Goal: Task Accomplishment & Management: Manage account settings

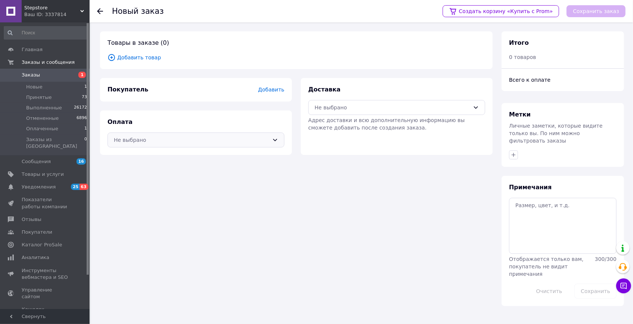
click at [222, 140] on div "Не выбрано" at bounding box center [191, 140] width 155 height 8
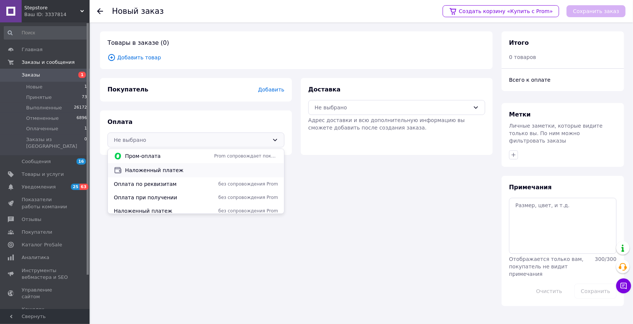
click at [197, 174] on div "Наложенный платеж" at bounding box center [196, 170] width 176 height 14
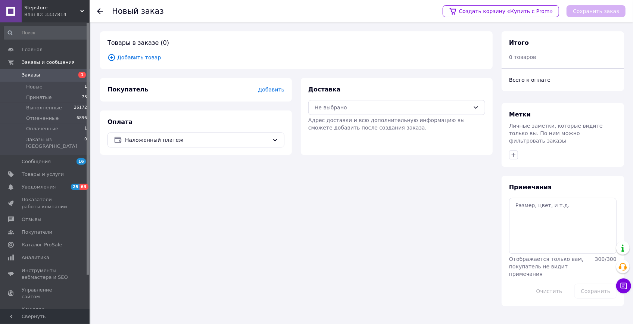
click at [273, 90] on span "Добавить" at bounding box center [271, 90] width 26 height 6
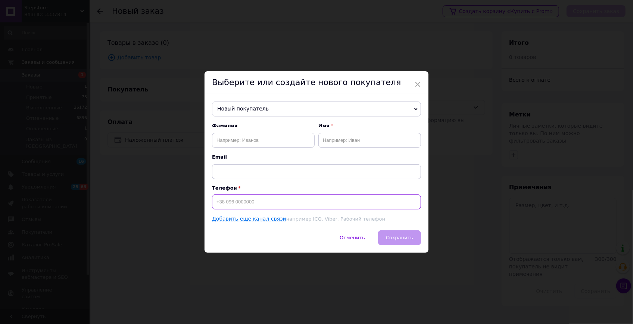
click at [243, 199] on input at bounding box center [316, 202] width 209 height 15
paste input "0686079394"
click at [216, 201] on input "0686079394" at bounding box center [316, 202] width 209 height 15
click at [283, 200] on input "[PHONE_NUMBER]" at bounding box center [316, 202] width 209 height 15
click at [220, 202] on input "[PHONE_NUMBER]" at bounding box center [316, 202] width 209 height 15
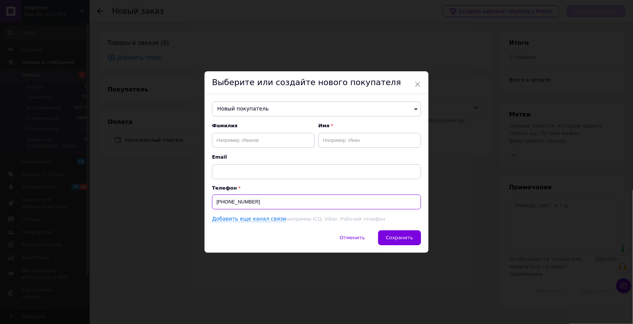
type input "[PHONE_NUMBER]"
click at [249, 139] on input "text" at bounding box center [263, 140] width 103 height 15
paste input "[PERSON_NAME]"
type input "[PERSON_NAME]"
click at [341, 138] on input "text" at bounding box center [370, 140] width 103 height 15
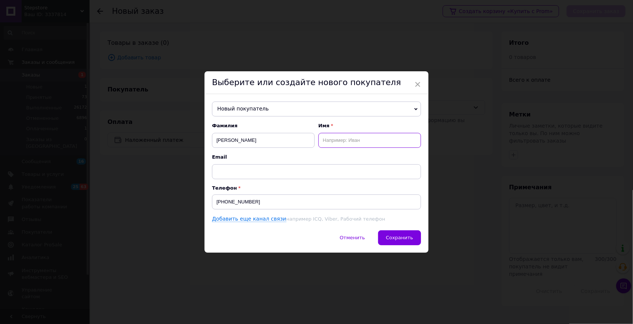
paste input "[PERSON_NAME]"
type input "[PERSON_NAME]"
click at [399, 237] on span "Сохранить" at bounding box center [399, 238] width 27 height 6
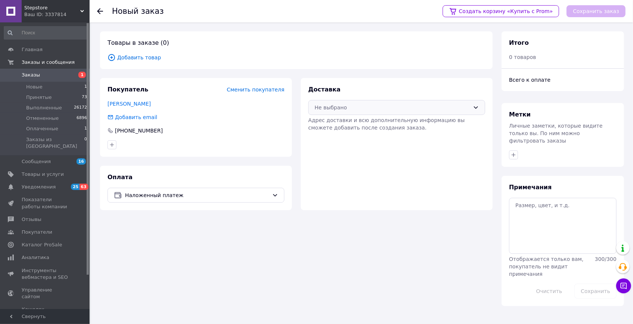
click at [410, 108] on div "Не выбрано" at bounding box center [392, 107] width 155 height 8
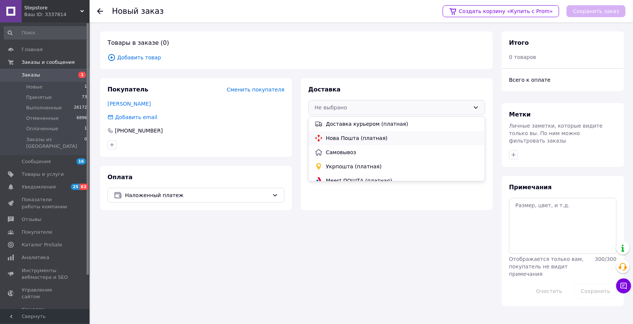
click at [363, 137] on span "Нова Пошта (платная)" at bounding box center [402, 137] width 153 height 7
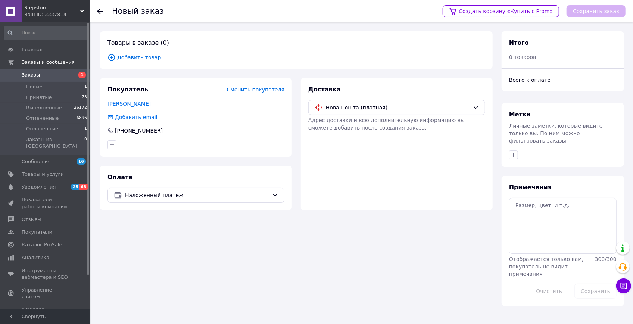
click at [131, 56] on span "Добавить товар" at bounding box center [297, 57] width 378 height 8
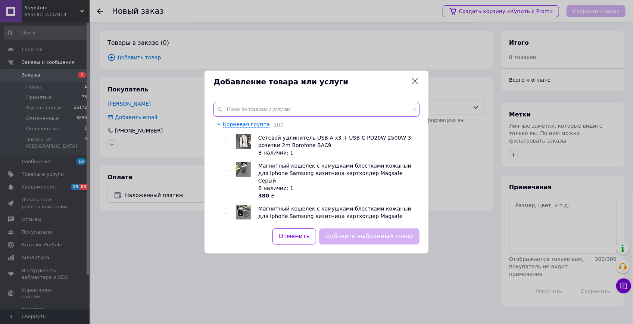
click at [300, 111] on input "text" at bounding box center [317, 109] width 206 height 15
paste input "Memo CX15"
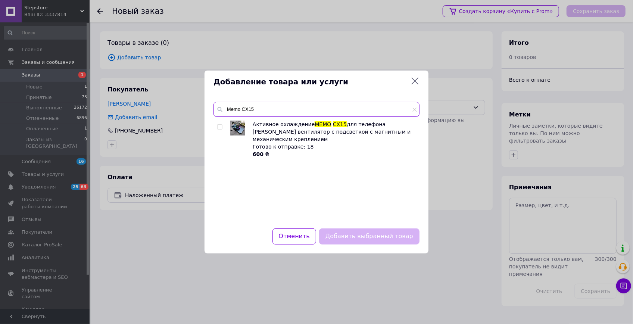
type input "Memo CX15"
click at [221, 129] on input "checkbox" at bounding box center [219, 127] width 5 height 5
checkbox input "true"
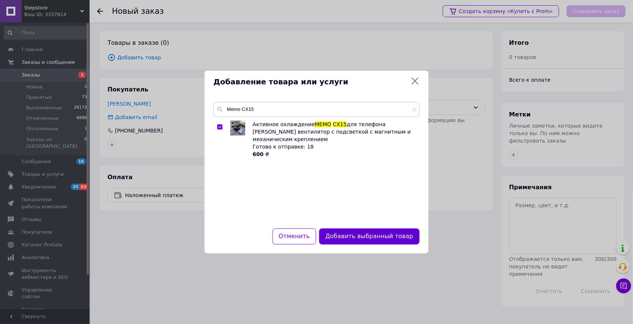
click at [382, 235] on button "Добавить выбранный товар" at bounding box center [369, 237] width 100 height 16
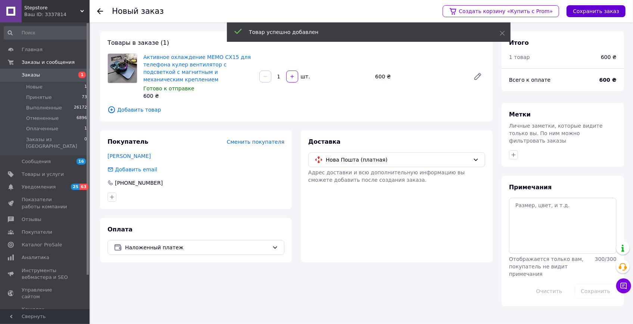
click at [599, 9] on button "Сохранить заказ" at bounding box center [596, 11] width 59 height 12
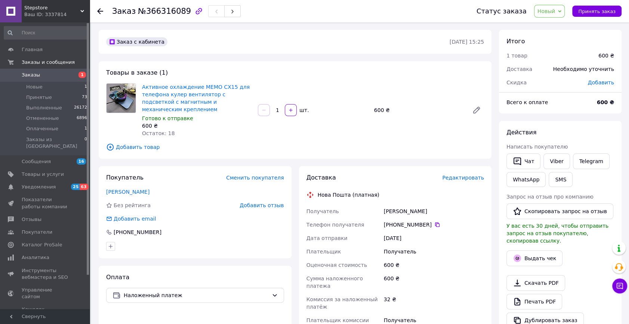
click at [558, 15] on span "Новый" at bounding box center [549, 11] width 31 height 13
click at [564, 26] on li "Принят" at bounding box center [554, 26] width 40 height 11
click at [143, 143] on span "Добавить товар" at bounding box center [295, 147] width 378 height 8
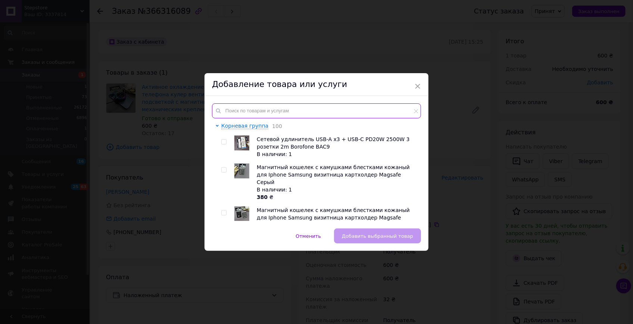
click at [249, 109] on input "text" at bounding box center [316, 110] width 209 height 15
paste input "Игровые Напальчники для игр на телефоне планшете pubg cod mobile 1 пара геймерс…"
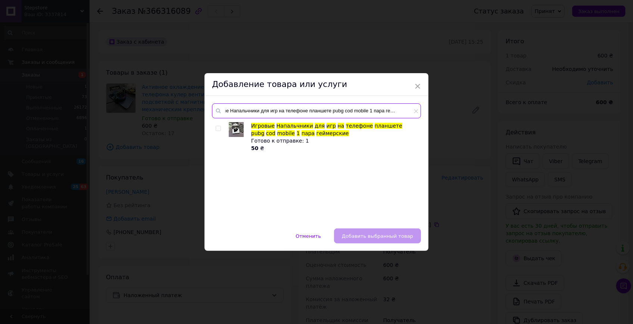
type input "Игровые Напальчники для игр на телефоне планшете pubg cod mobile 1 пара геймерс…"
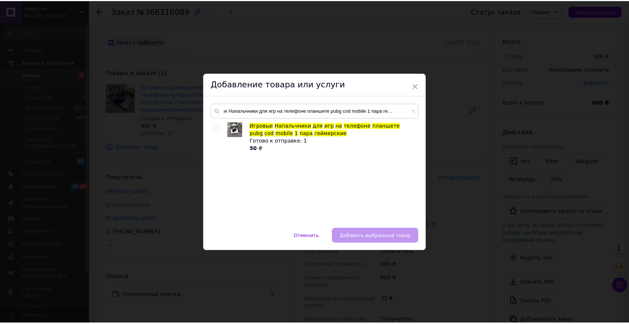
scroll to position [0, 0]
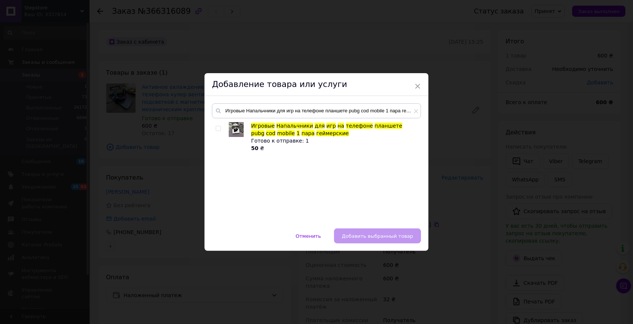
click at [217, 128] on input "checkbox" at bounding box center [218, 128] width 5 height 5
checkbox input "true"
click at [385, 239] on span "Добавить выбранный товар" at bounding box center [377, 236] width 71 height 6
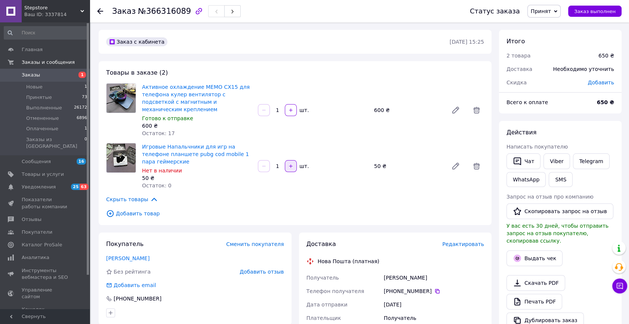
click at [292, 162] on button "button" at bounding box center [291, 166] width 12 height 12
type input "2"
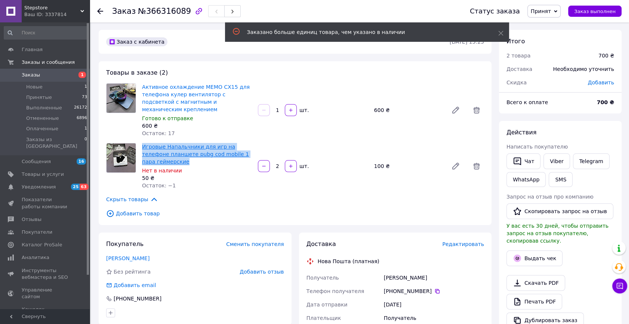
drag, startPoint x: 176, startPoint y: 156, endPoint x: 142, endPoint y: 140, distance: 37.9
click at [142, 143] on span "Игровые Напальчники для игр на телефоне планшете pubg cod mobile 1 пара геймерс…" at bounding box center [197, 154] width 110 height 22
copy link "Игровые Напальчники для игр на телефоне планшете pubg cod mobile 1 пара геймерс…"
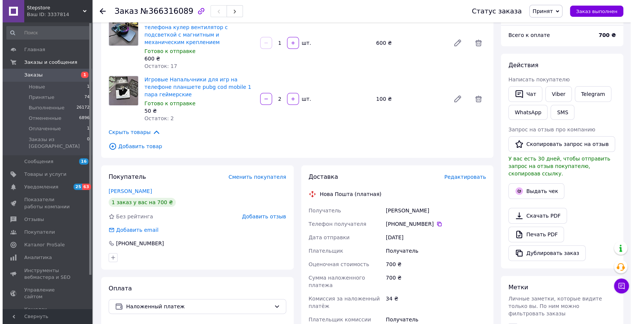
scroll to position [68, 0]
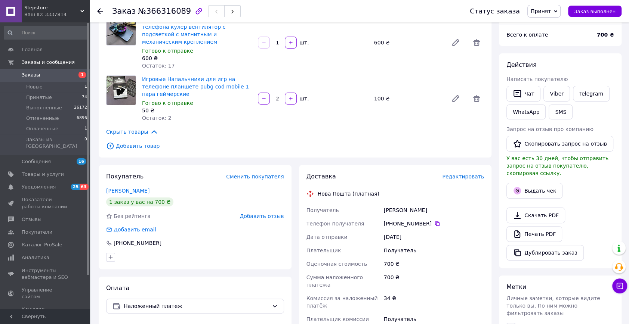
click at [462, 174] on span "Редактировать" at bounding box center [463, 177] width 42 height 6
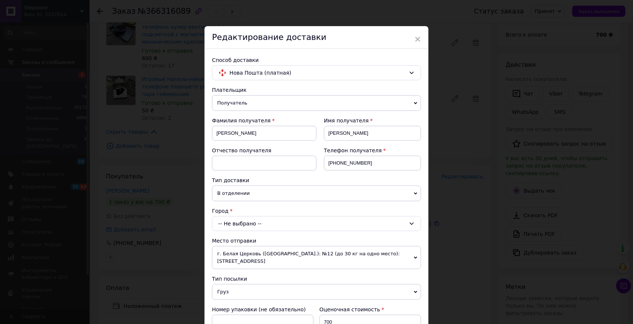
click at [269, 222] on div "-- Не выбрано --" at bounding box center [316, 223] width 209 height 15
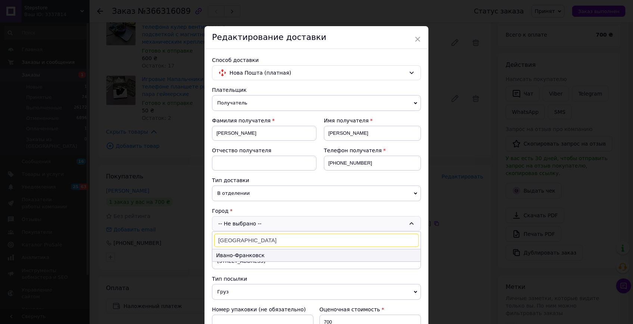
type input "Івано-франківськ"
click at [278, 256] on li "Ивано-Франковск" at bounding box center [316, 255] width 208 height 12
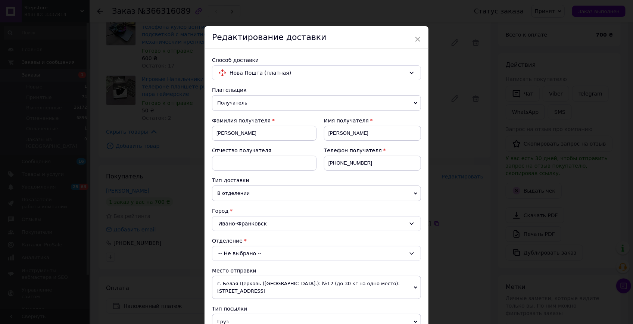
click at [280, 253] on div "-- Не выбрано --" at bounding box center [316, 253] width 209 height 15
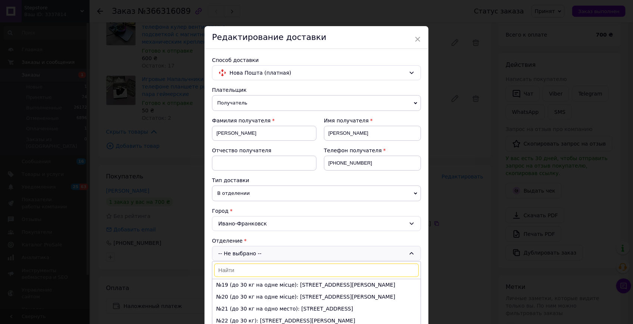
scroll to position [170, 0]
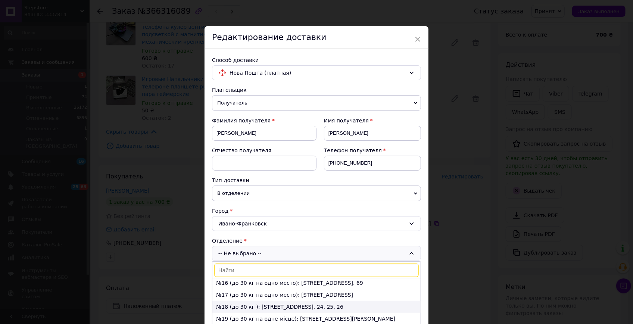
click at [257, 304] on li "№18 (до 30 кг ): ул. Пасечная,15Б, пом. 24, 25, 26" at bounding box center [316, 307] width 208 height 12
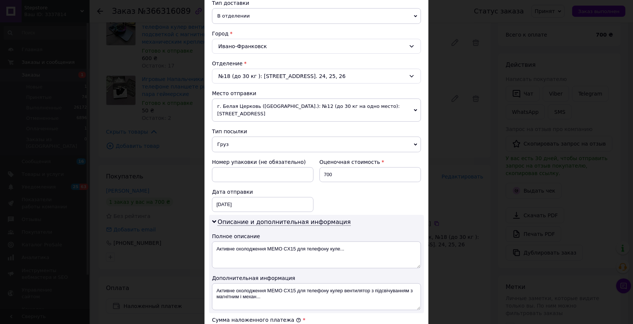
scroll to position [271, 0]
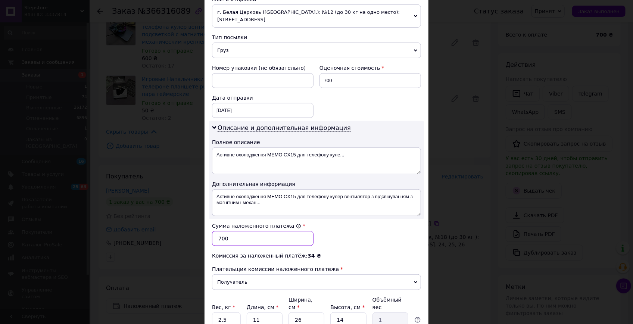
click at [246, 239] on input "700" at bounding box center [263, 238] width 102 height 15
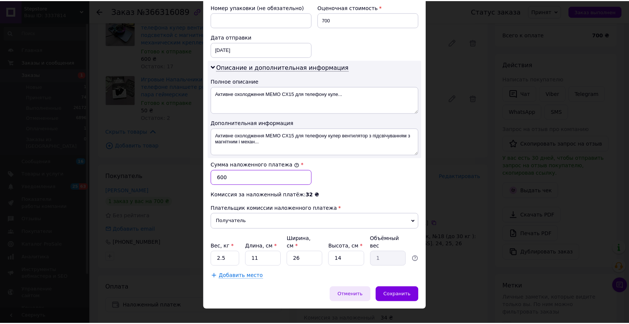
scroll to position [335, 0]
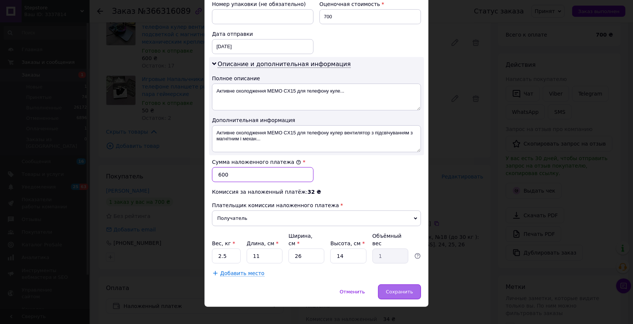
type input "600"
click at [397, 288] on div "Сохранить" at bounding box center [399, 292] width 43 height 15
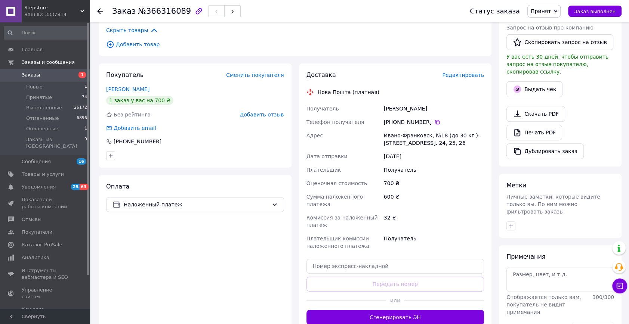
scroll to position [170, 0]
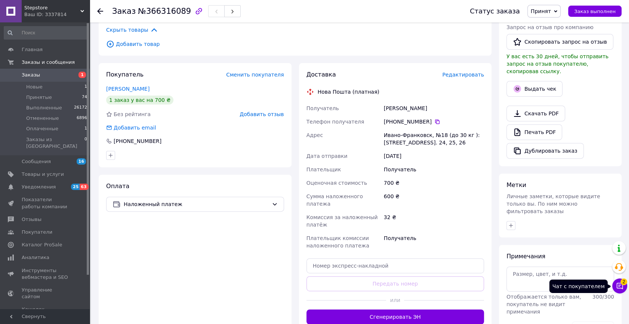
click at [624, 285] on span "2" at bounding box center [623, 282] width 7 height 7
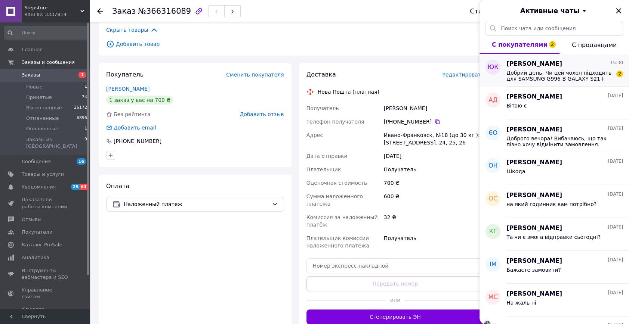
click at [528, 65] on span "Юрій Ковеллер" at bounding box center [534, 64] width 56 height 9
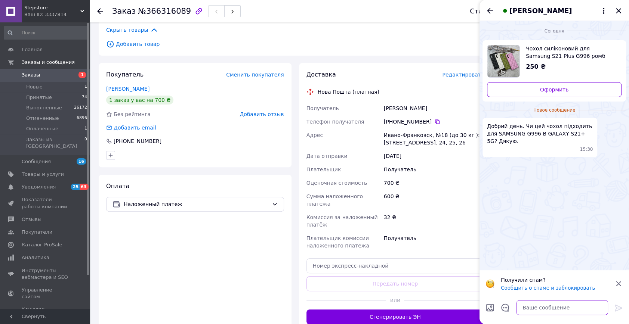
click at [550, 310] on textarea at bounding box center [562, 307] width 92 height 15
type textarea "Вітаю так"
click at [620, 305] on icon at bounding box center [618, 308] width 9 height 9
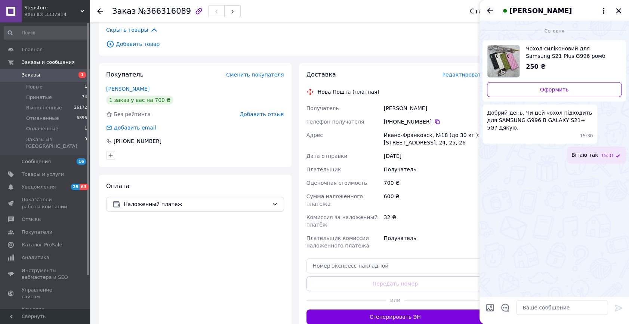
click at [491, 11] on icon "Назад" at bounding box center [490, 11] width 6 height 6
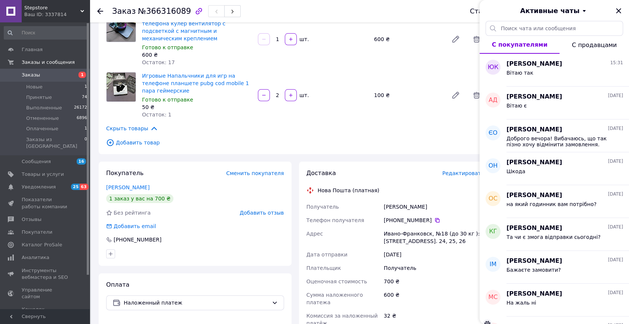
scroll to position [68, 0]
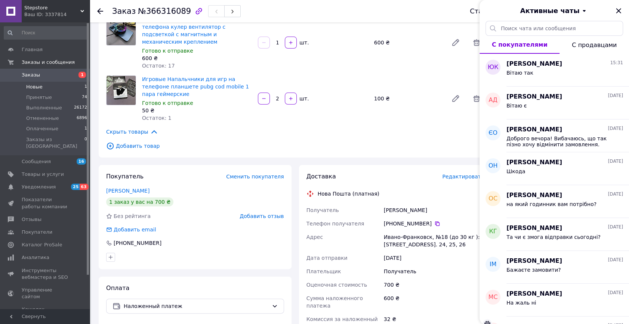
click at [64, 87] on li "Новые 1" at bounding box center [45, 87] width 91 height 10
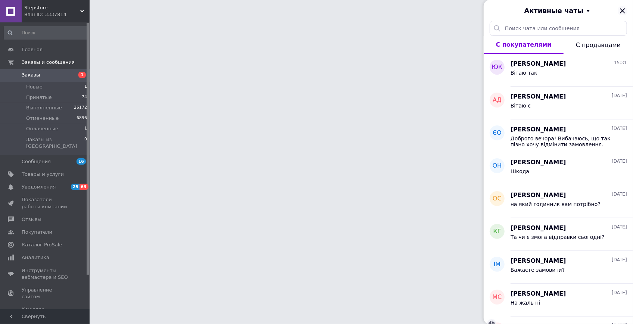
click at [625, 11] on icon "Закрыть" at bounding box center [622, 10] width 9 height 9
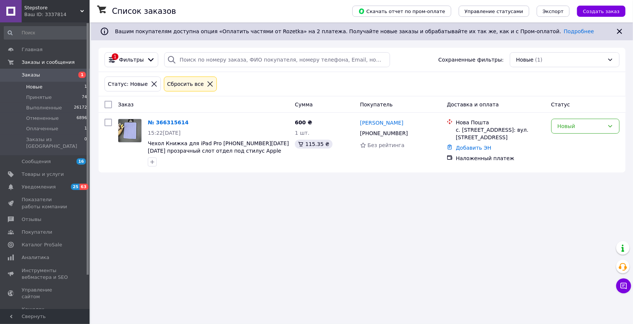
click at [41, 77] on span "Заказы" at bounding box center [45, 75] width 47 height 7
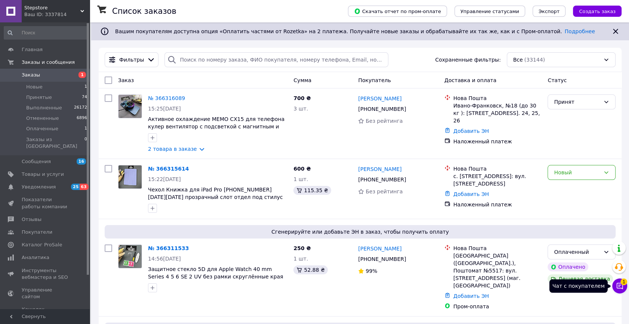
click at [626, 284] on button "Чат с покупателем 1" at bounding box center [619, 286] width 15 height 15
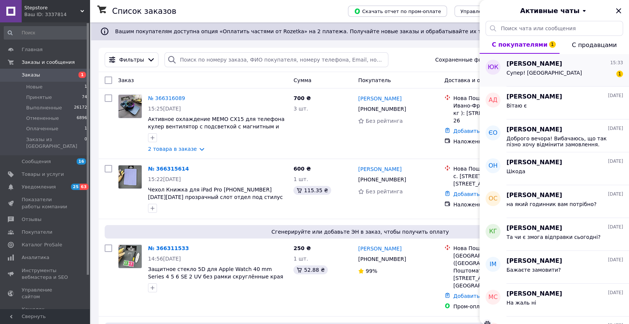
click at [550, 76] on div "Супер! Замовляю 1" at bounding box center [564, 74] width 117 height 12
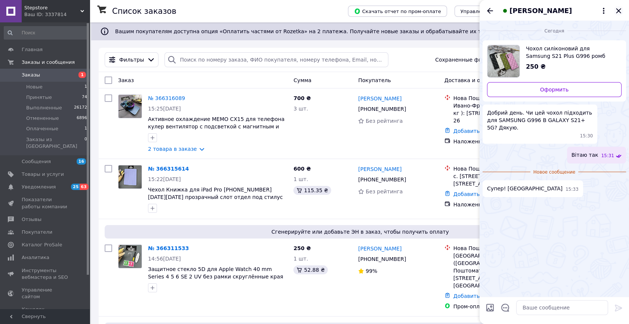
click at [621, 11] on icon "Закрыть" at bounding box center [618, 10] width 9 height 9
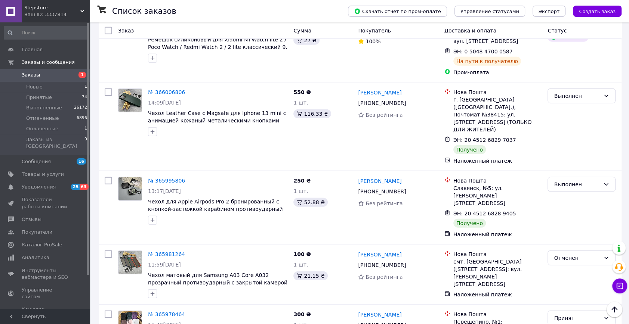
scroll to position [1527, 0]
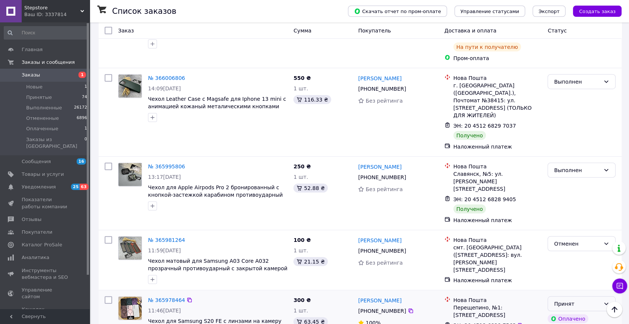
click at [597, 300] on div "Принят" at bounding box center [576, 304] width 46 height 8
click at [588, 213] on li "Выполнен" at bounding box center [580, 214] width 67 height 13
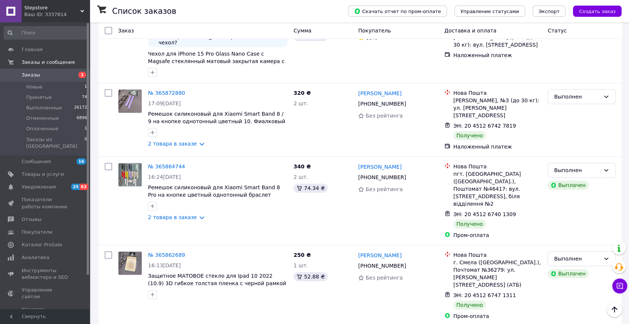
scroll to position [2546, 0]
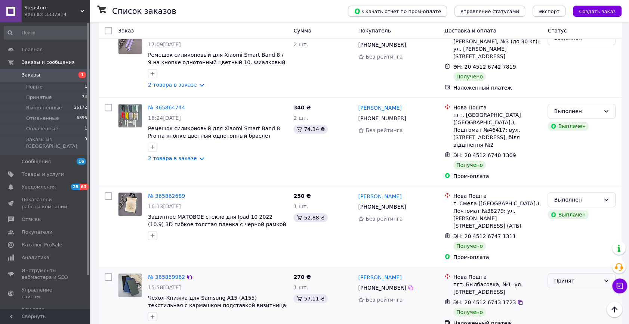
click at [590, 277] on div "Принят" at bounding box center [576, 281] width 46 height 8
click at [574, 129] on li "Выполнен" at bounding box center [580, 130] width 67 height 13
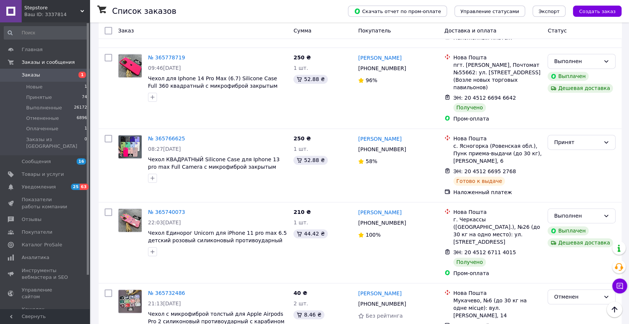
scroll to position [3157, 0]
